Goal: Book appointment/travel/reservation

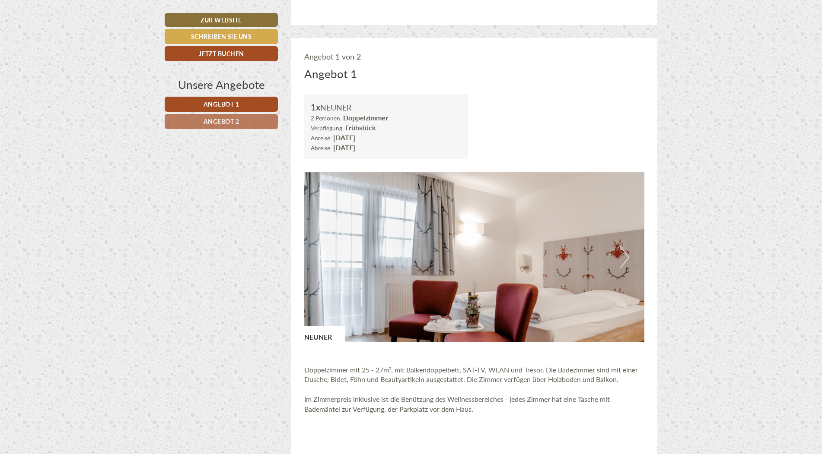
scroll to position [562, 0]
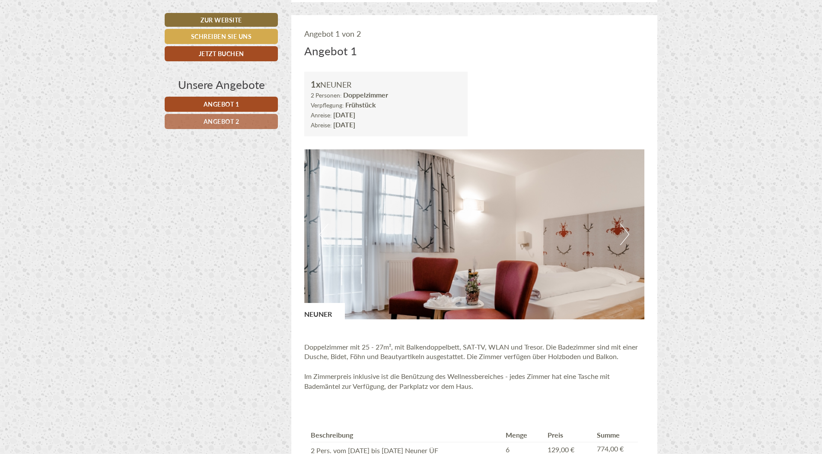
click at [626, 232] on button "Next" at bounding box center [624, 235] width 9 height 22
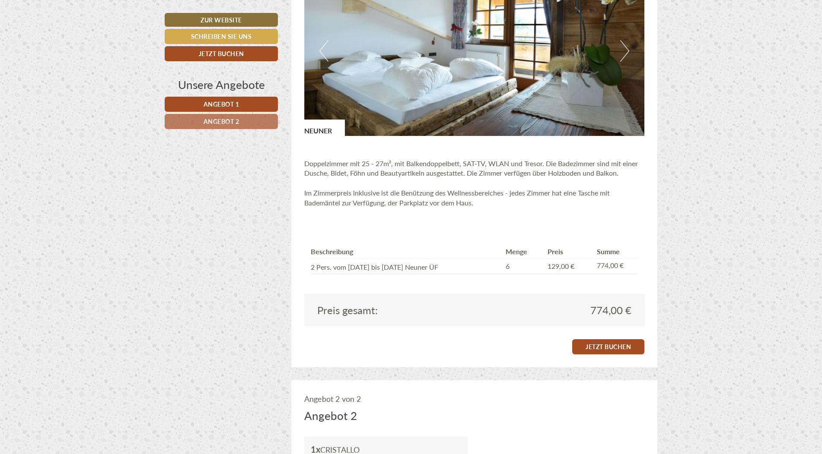
scroll to position [778, 0]
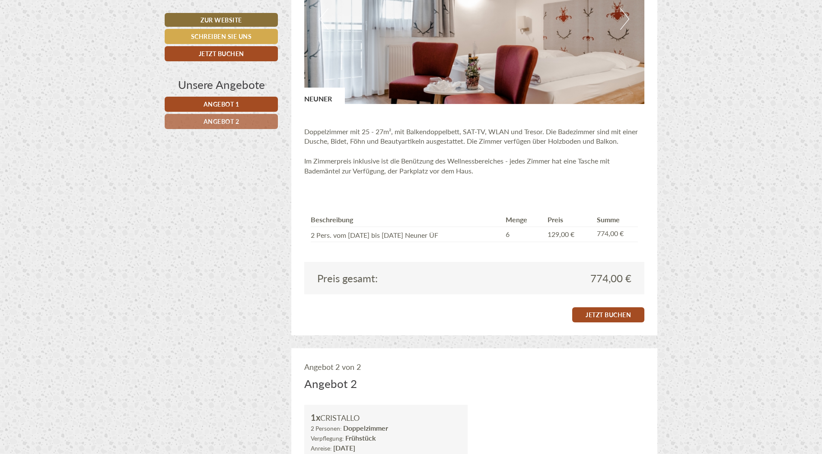
scroll to position [778, 0]
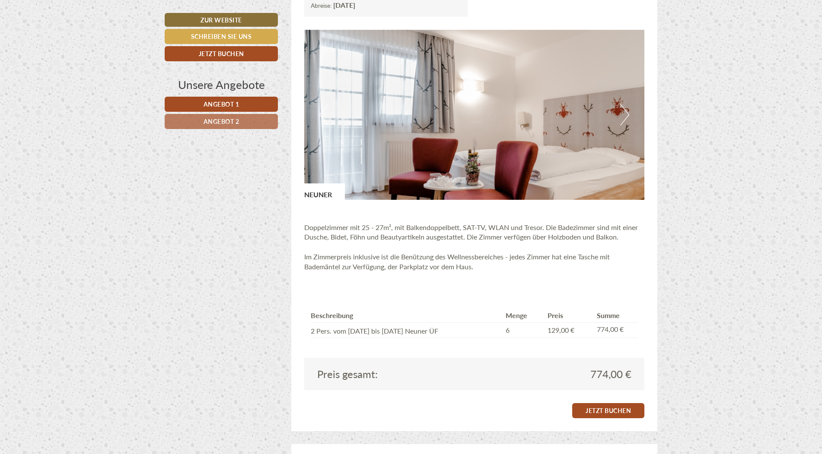
scroll to position [691, 0]
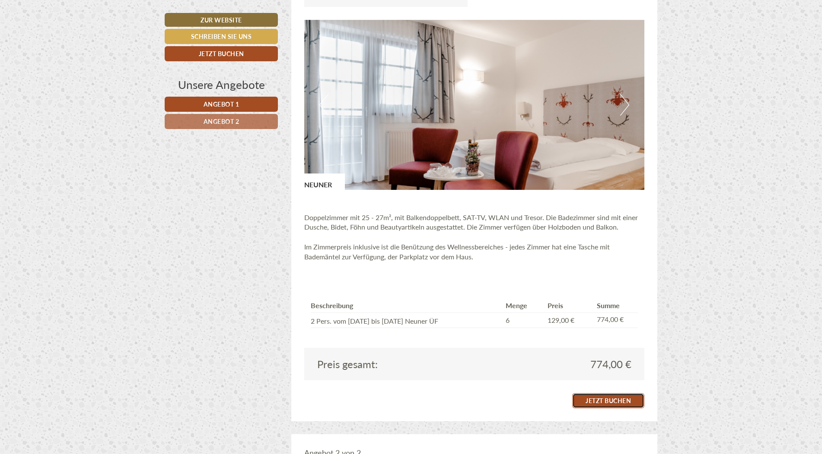
click at [618, 403] on link "Jetzt buchen" at bounding box center [608, 401] width 72 height 15
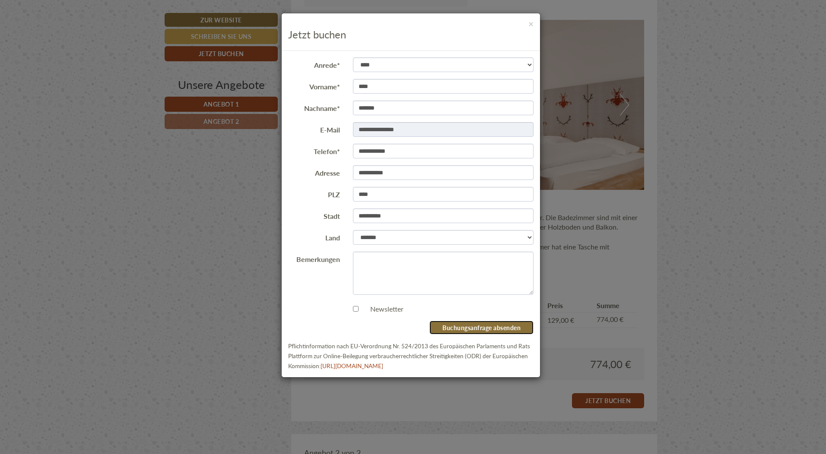
click at [485, 332] on button "Buchungsanfrage absenden" at bounding box center [481, 328] width 104 height 14
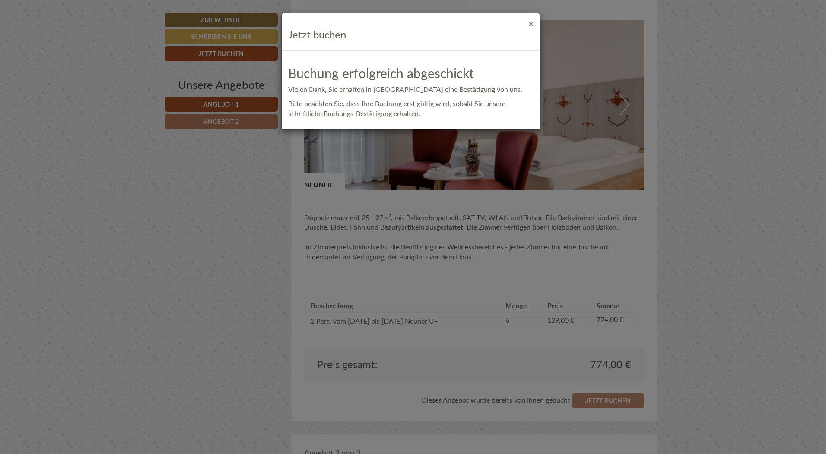
click at [531, 25] on button "×" at bounding box center [530, 23] width 5 height 9
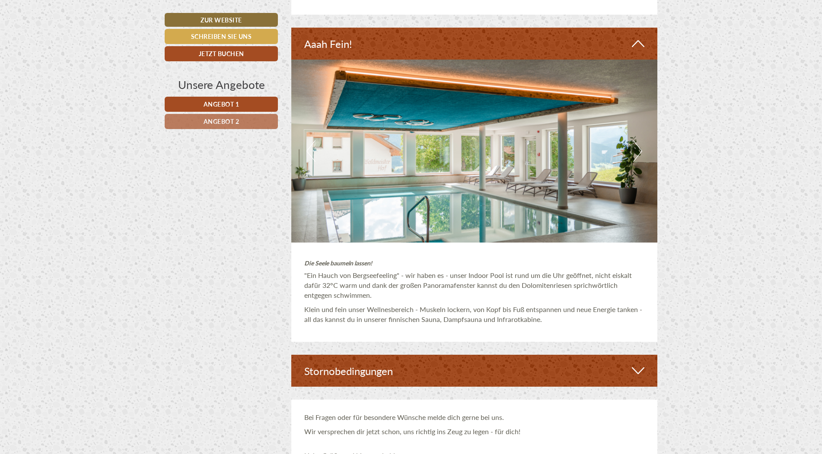
scroll to position [1858, 0]
